Goal: Information Seeking & Learning: Find contact information

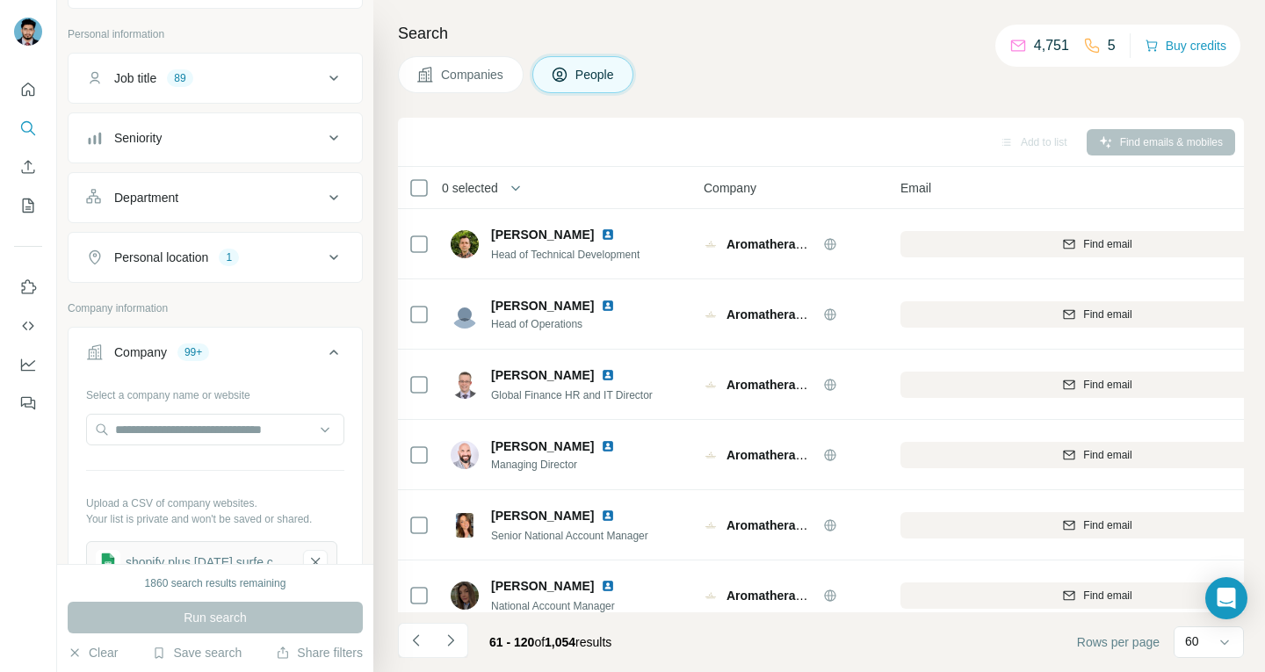
scroll to position [263, 0]
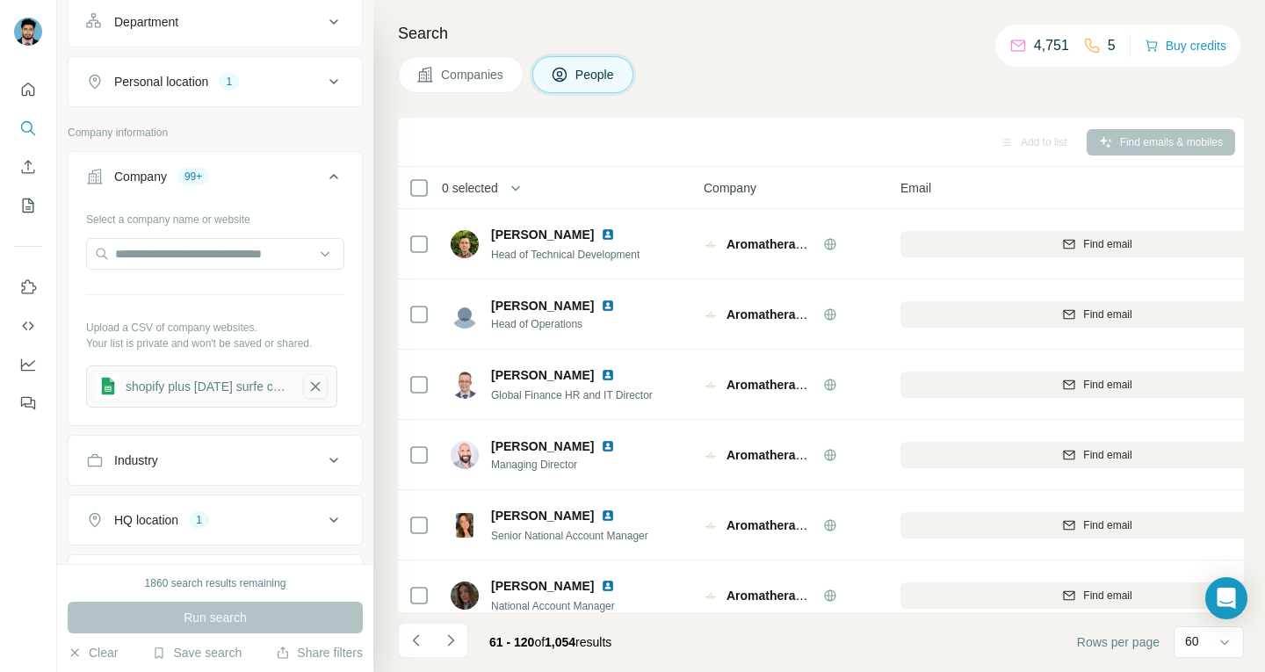
click at [317, 351] on icon "button" at bounding box center [315, 387] width 16 height 18
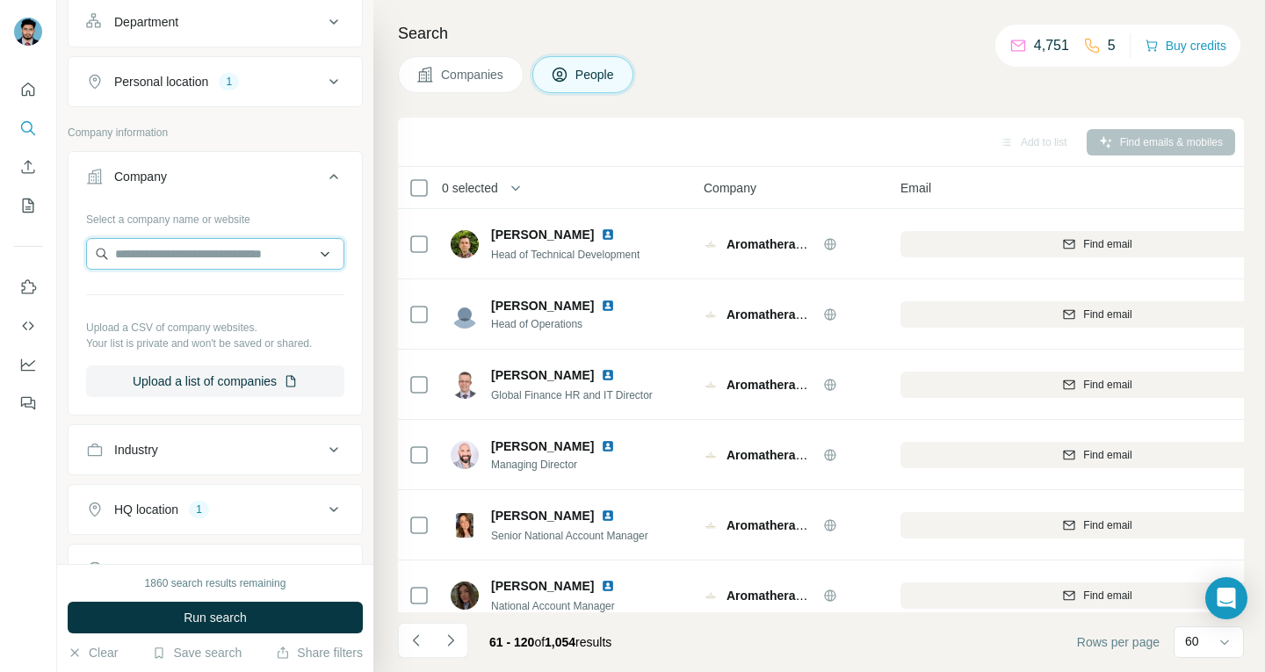
click at [216, 258] on input "text" at bounding box center [215, 254] width 258 height 32
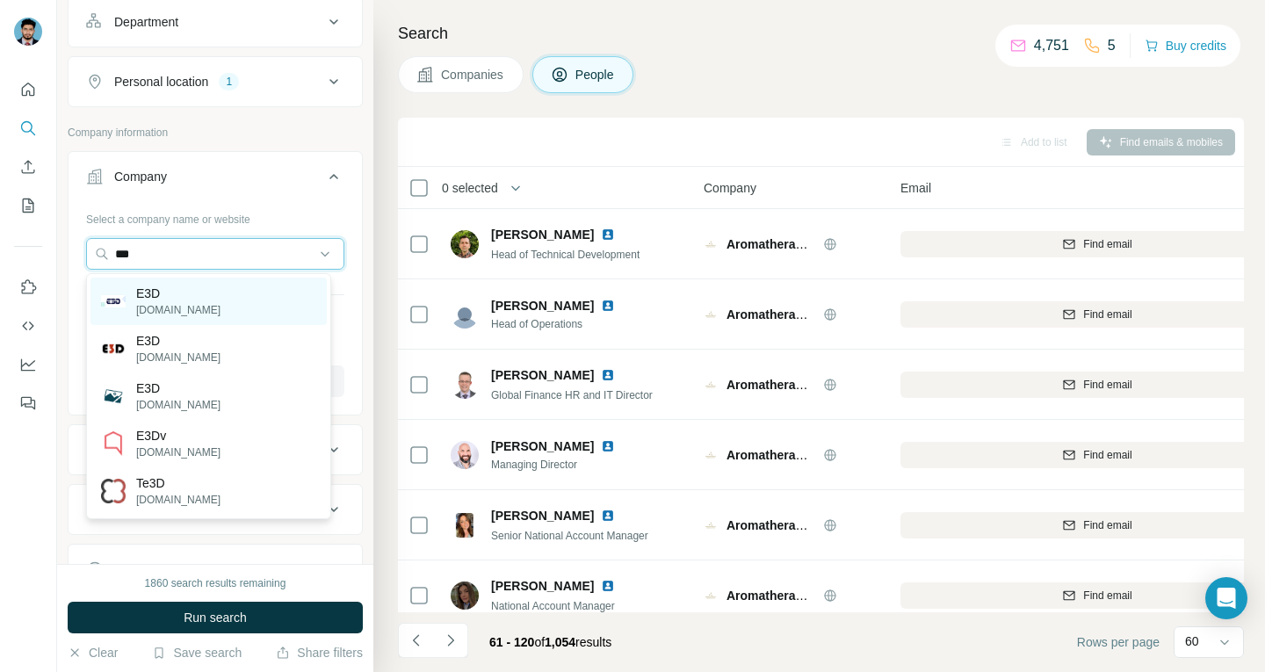
type input "***"
click at [224, 294] on div "E3D [DOMAIN_NAME]" at bounding box center [208, 301] width 236 height 47
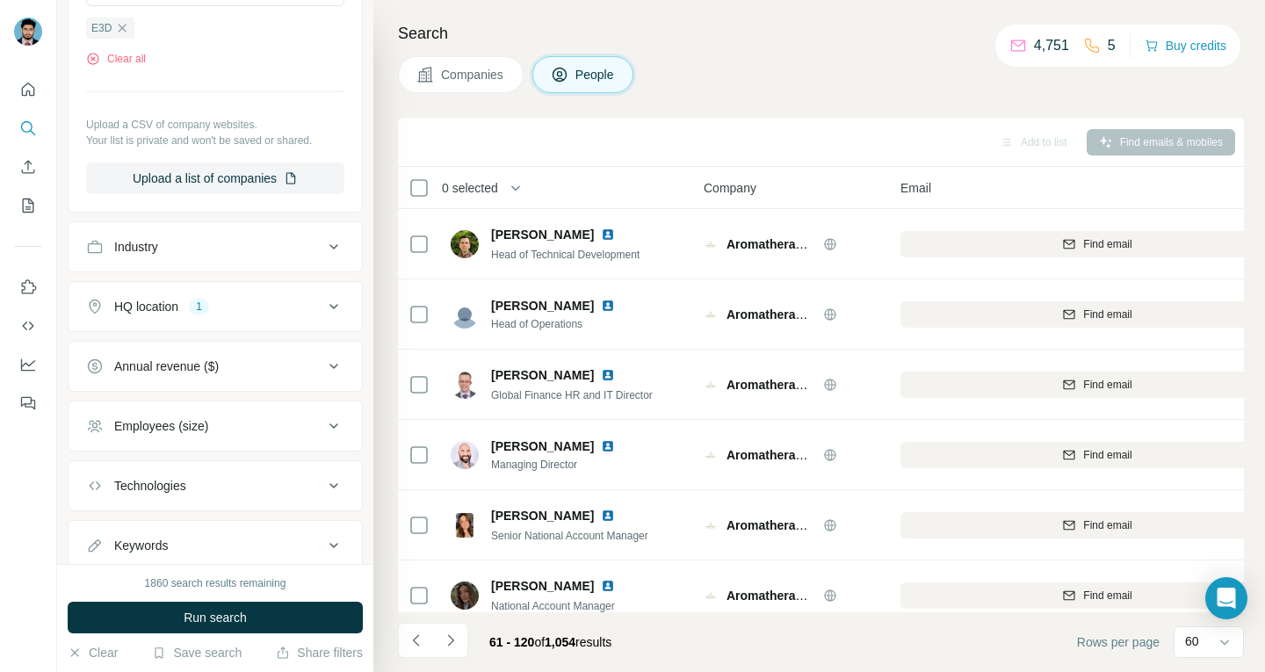
scroll to position [351, 0]
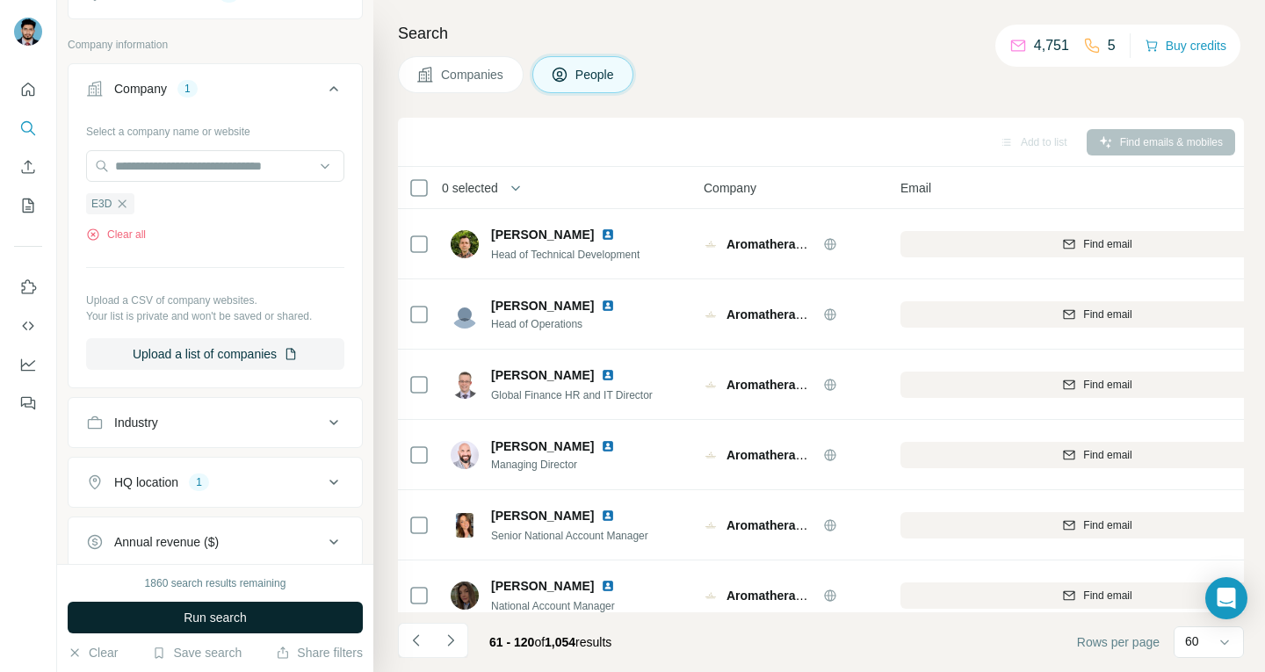
click at [230, 351] on button "Run search" at bounding box center [215, 618] width 295 height 32
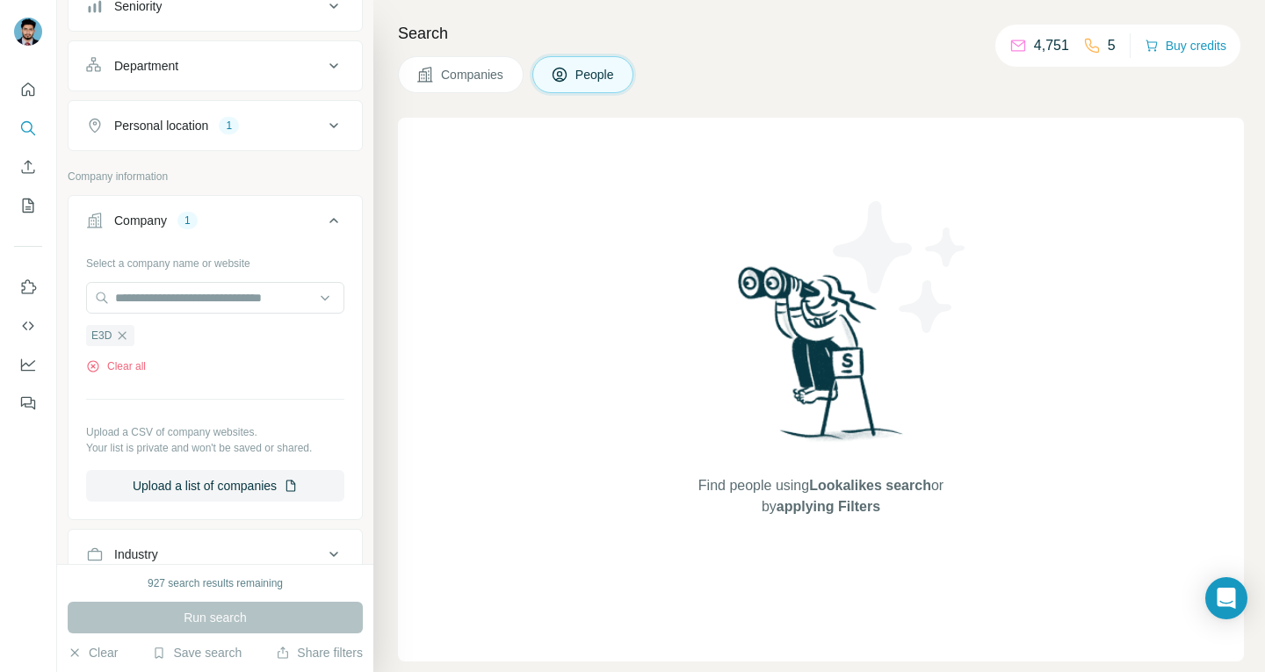
scroll to position [263, 0]
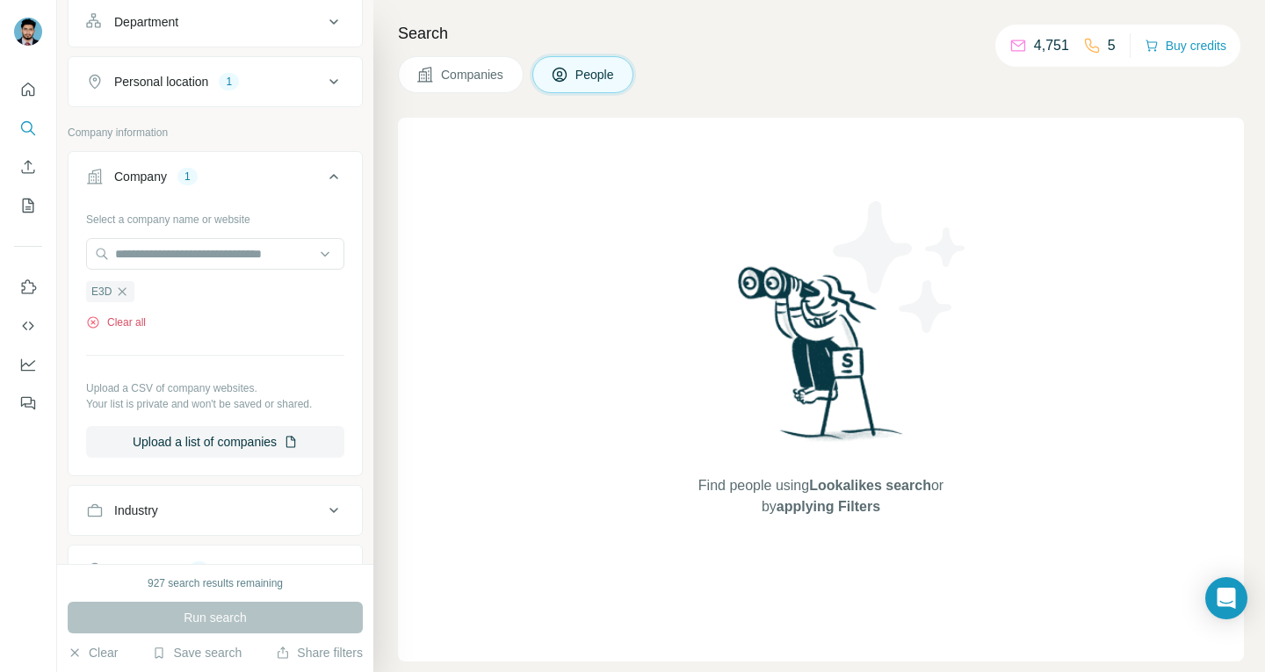
click at [141, 326] on button "Clear all" at bounding box center [116, 322] width 60 height 16
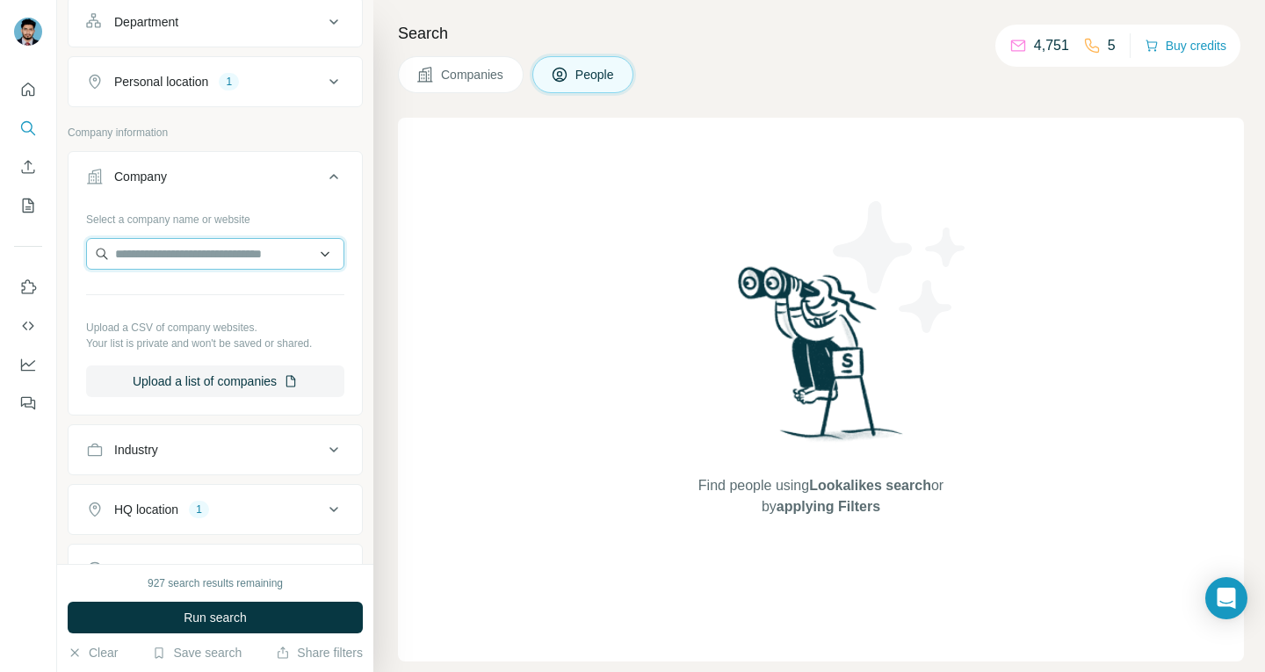
click at [158, 252] on input "text" at bounding box center [215, 254] width 258 height 32
paste input "**********"
drag, startPoint x: 214, startPoint y: 253, endPoint x: 271, endPoint y: 257, distance: 56.4
click at [271, 257] on input "**********" at bounding box center [215, 254] width 258 height 32
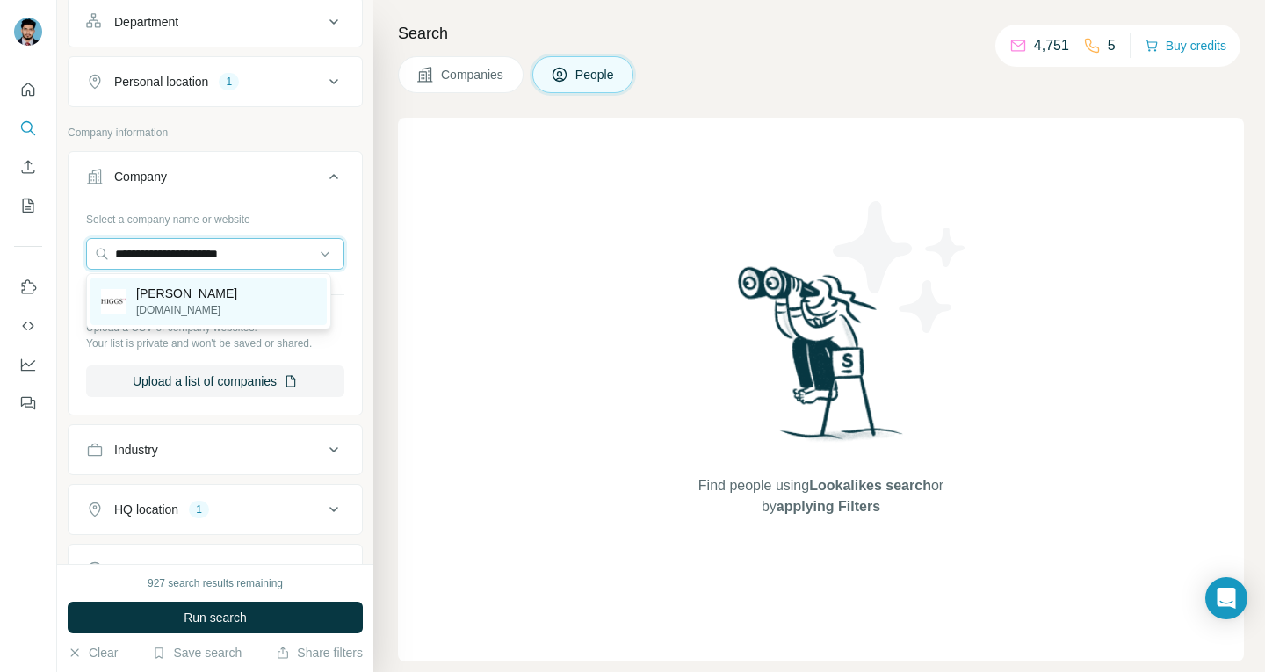
type input "**********"
click at [180, 314] on p "[DOMAIN_NAME]" at bounding box center [186, 310] width 101 height 16
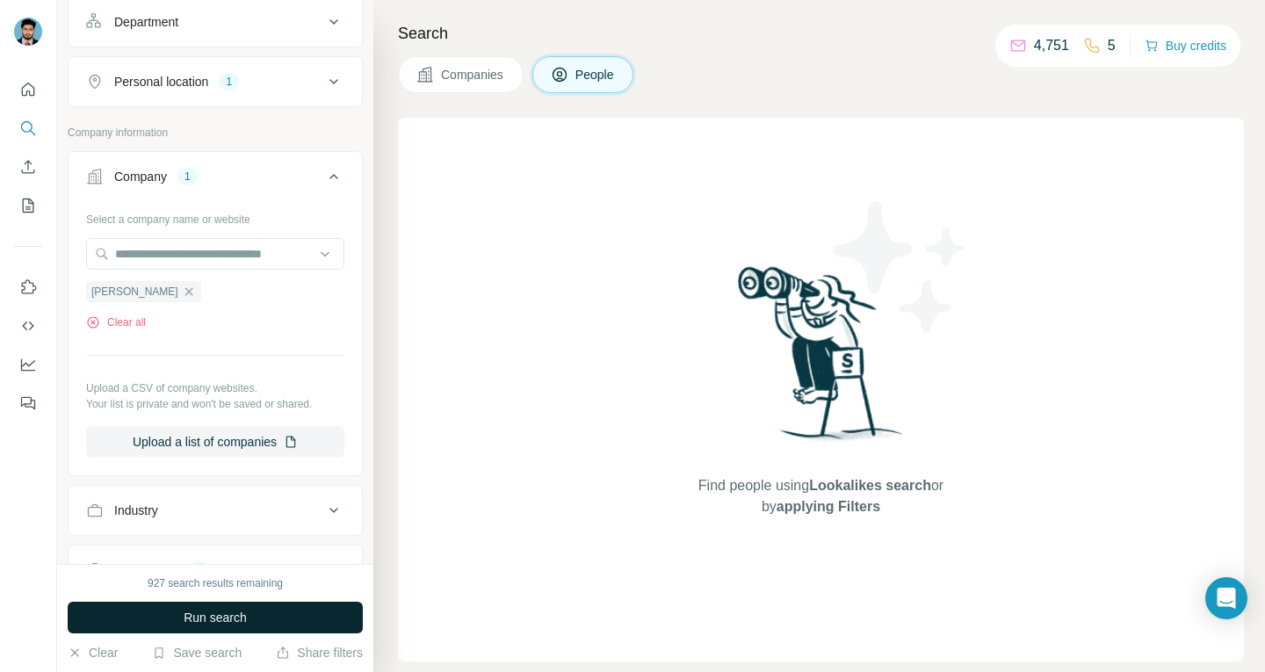
click at [242, 351] on span "Run search" at bounding box center [215, 618] width 63 height 18
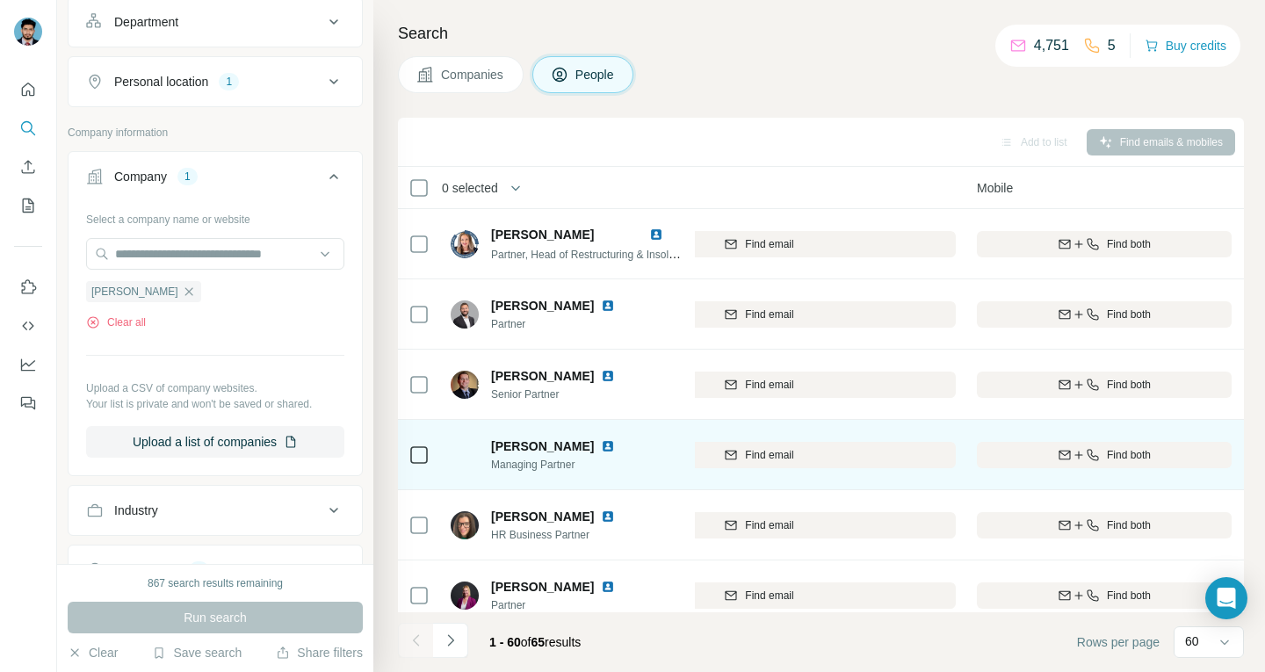
scroll to position [703, 339]
click at [824, 351] on div "Find email" at bounding box center [757, 455] width 393 height 16
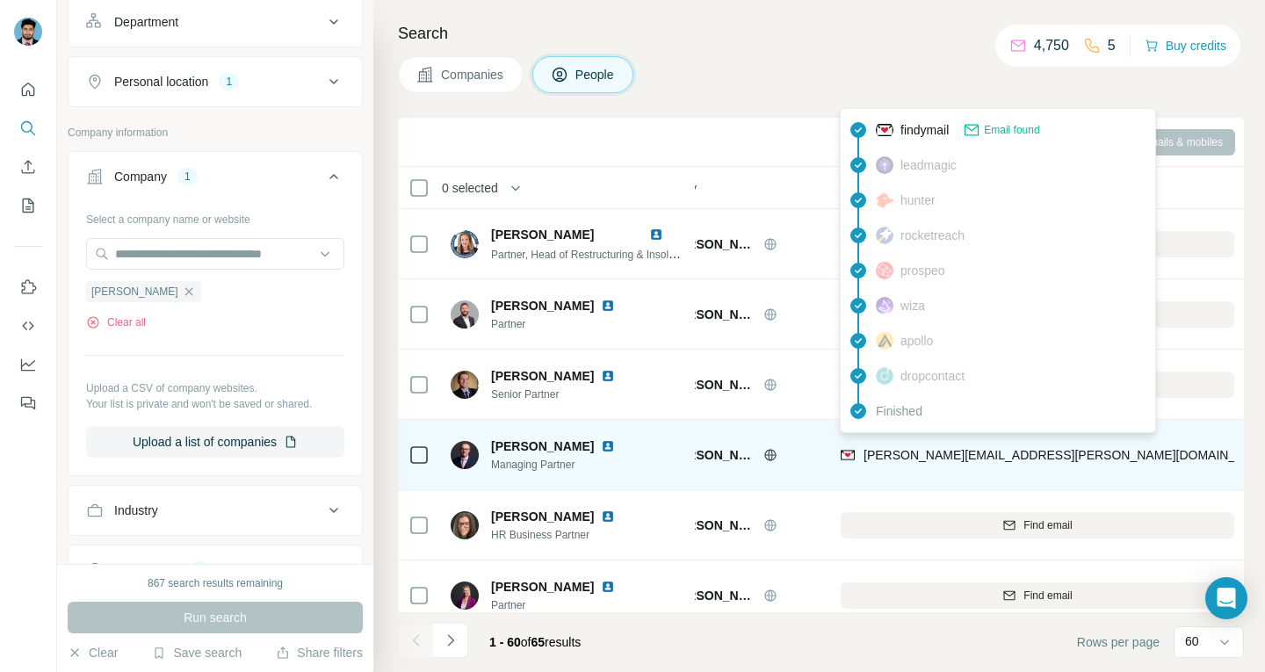
scroll to position [703, 61]
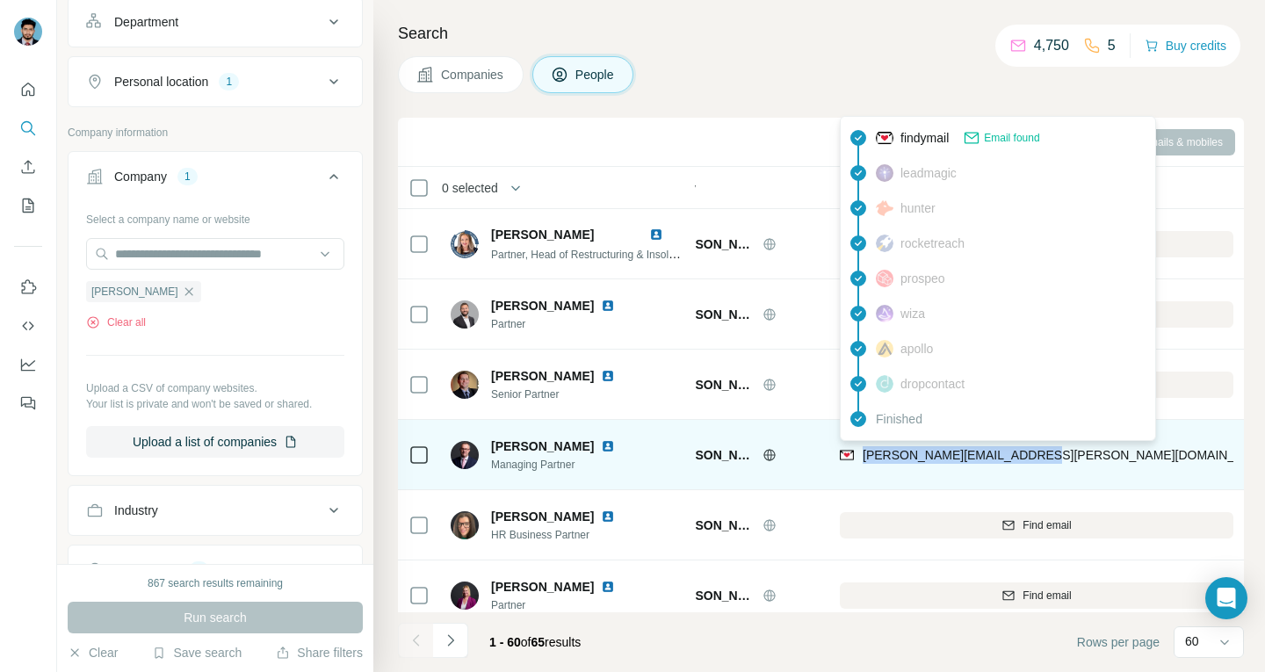
drag, startPoint x: 1027, startPoint y: 451, endPoint x: 864, endPoint y: 465, distance: 163.1
click at [864, 351] on div "[PERSON_NAME][EMAIL_ADDRESS][PERSON_NAME][DOMAIN_NAME]" at bounding box center [1036, 454] width 393 height 48
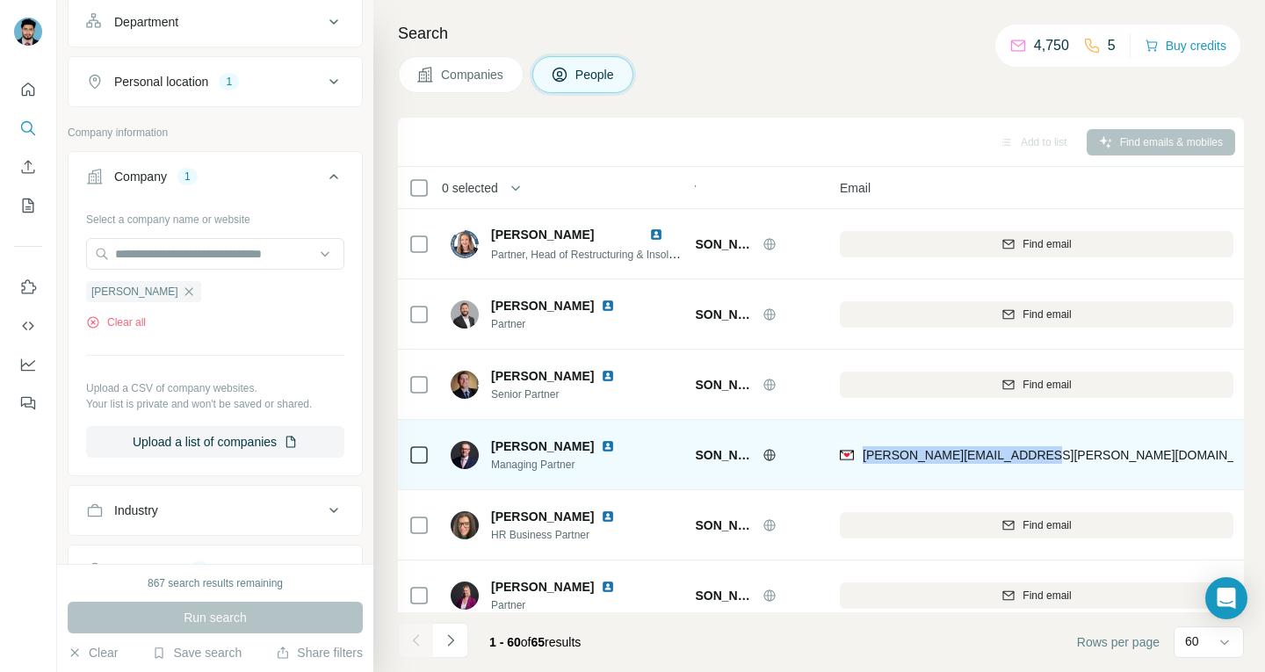
copy span "[PERSON_NAME][EMAIL_ADDRESS][PERSON_NAME][DOMAIN_NAME]"
click at [1024, 351] on div "[PERSON_NAME][EMAIL_ADDRESS][PERSON_NAME][DOMAIN_NAME]" at bounding box center [1036, 454] width 393 height 48
click at [1028, 351] on div "[PERSON_NAME][EMAIL_ADDRESS][PERSON_NAME][DOMAIN_NAME]" at bounding box center [1036, 454] width 393 height 48
click at [1018, 351] on div "[PERSON_NAME][EMAIL_ADDRESS][PERSON_NAME][DOMAIN_NAME]" at bounding box center [1036, 454] width 393 height 48
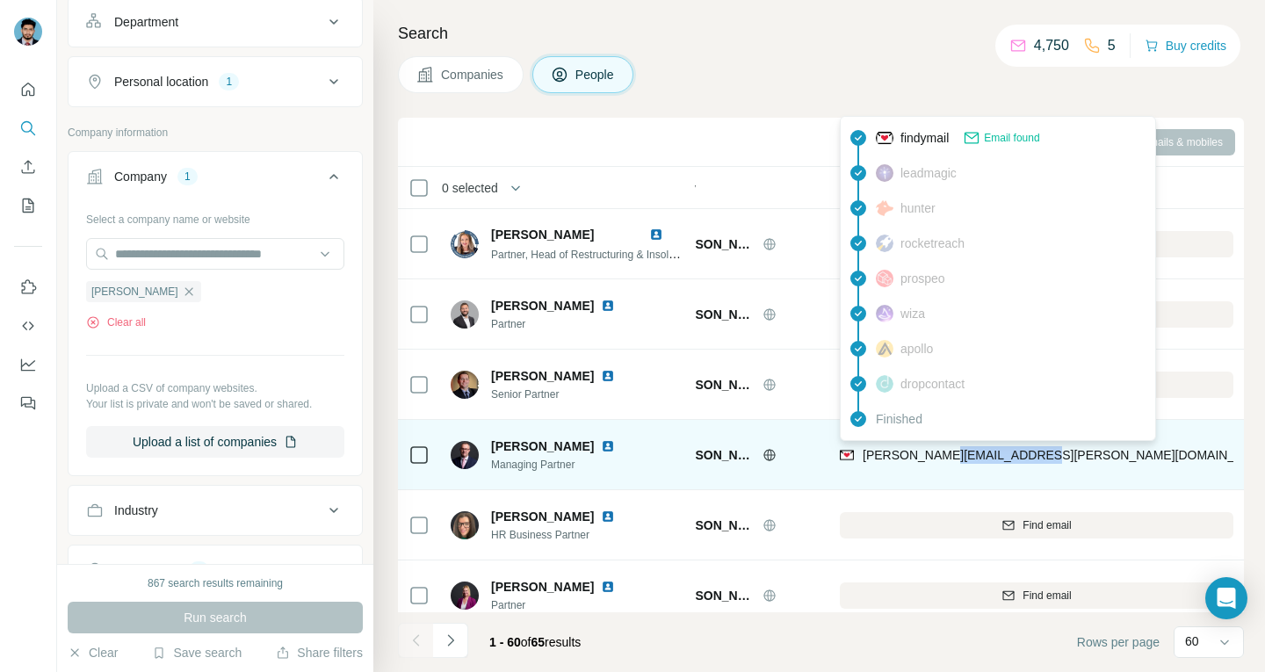
drag, startPoint x: 1023, startPoint y: 450, endPoint x: 935, endPoint y: 460, distance: 88.5
click at [935, 351] on div "[PERSON_NAME][EMAIL_ADDRESS][PERSON_NAME][DOMAIN_NAME]" at bounding box center [1036, 454] width 393 height 48
copy span "[DOMAIN_NAME]"
